Goal: Find specific page/section: Find specific page/section

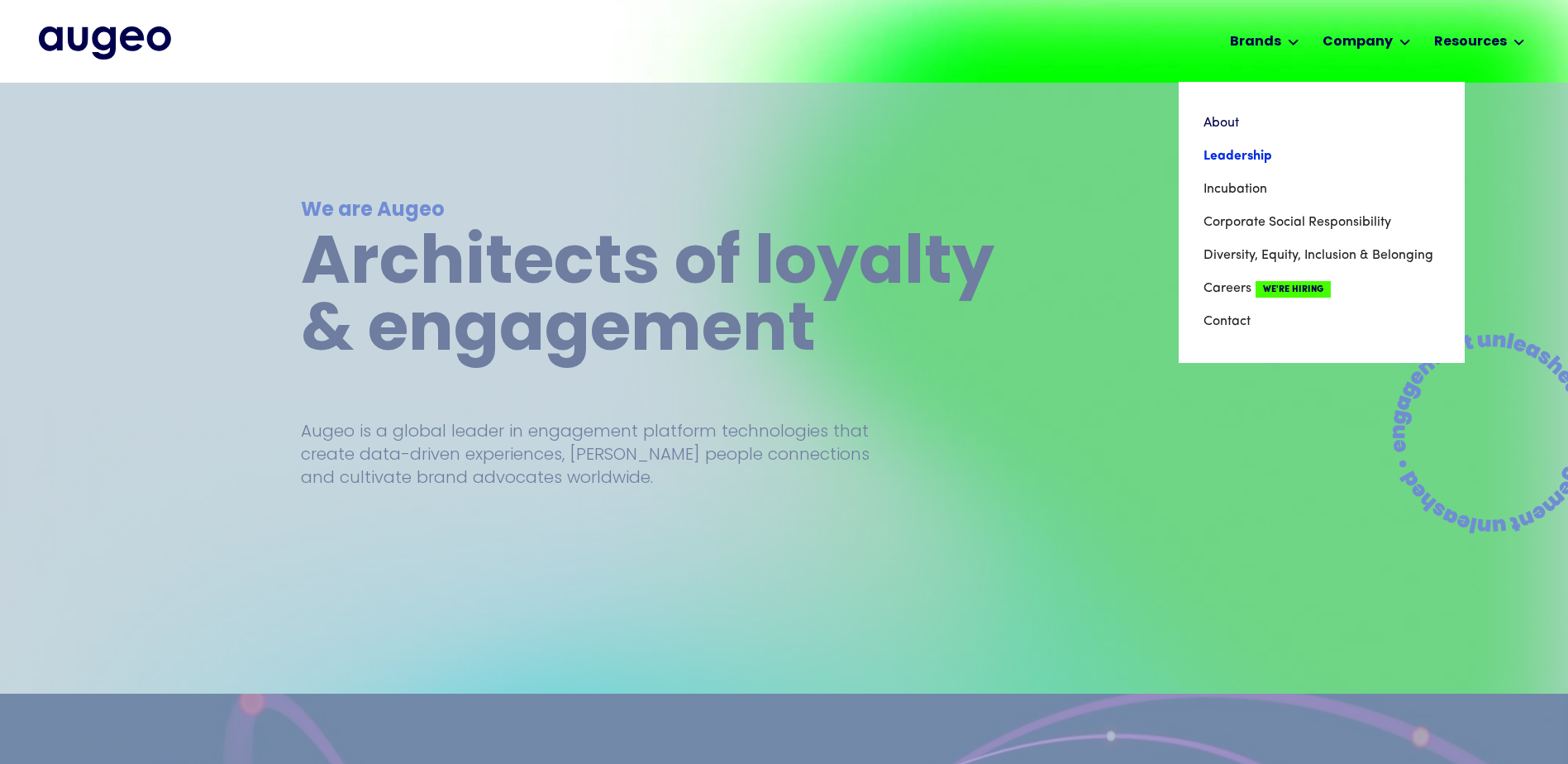
click at [1255, 157] on link "Leadership" at bounding box center [1322, 156] width 237 height 33
